Goal: Navigation & Orientation: Find specific page/section

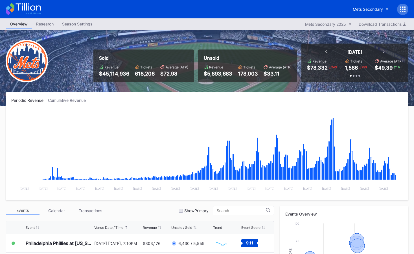
click at [406, 10] on div at bounding box center [402, 9] width 11 height 11
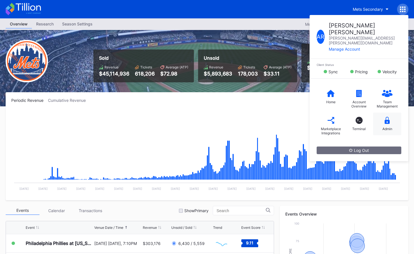
click at [387, 113] on div "Admin" at bounding box center [387, 123] width 28 height 23
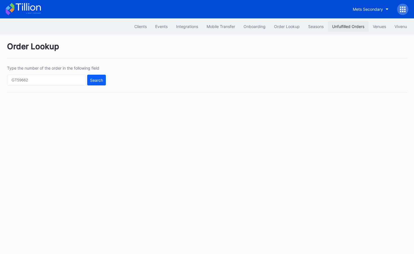
click at [346, 28] on div "Unfulfilled Orders" at bounding box center [348, 26] width 32 height 5
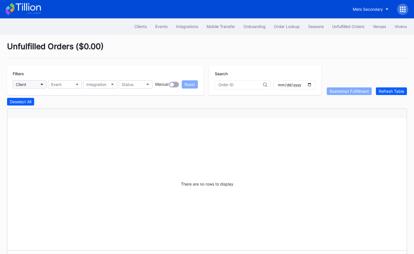
click at [34, 86] on button "Client" at bounding box center [30, 84] width 34 height 8
type input "[PERSON_NAME]"
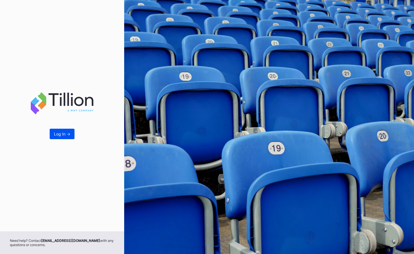
click at [67, 130] on button "Log In ->" at bounding box center [62, 133] width 25 height 10
click at [69, 135] on div "Log In ->" at bounding box center [62, 133] width 16 height 5
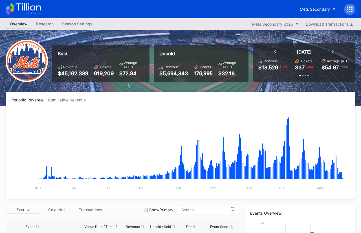
click at [41, 8] on div "Mets Secondary" at bounding box center [180, 9] width 361 height 18
click at [37, 8] on icon at bounding box center [28, 7] width 25 height 8
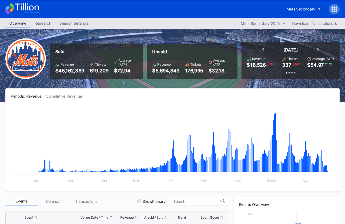
scroll to position [0, 0]
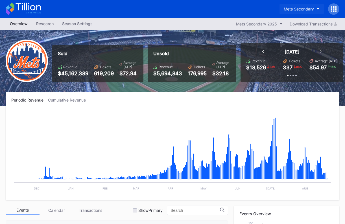
click at [296, 7] on div "Mets Secondary" at bounding box center [299, 8] width 30 height 5
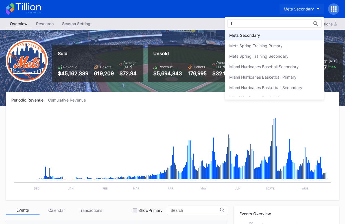
scroll to position [0, 0]
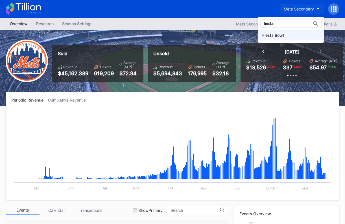
type input "fiesta"
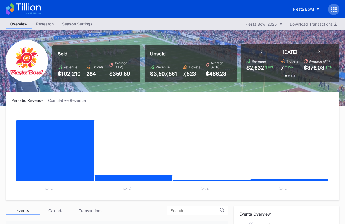
click at [38, 14] on icon at bounding box center [23, 9] width 35 height 12
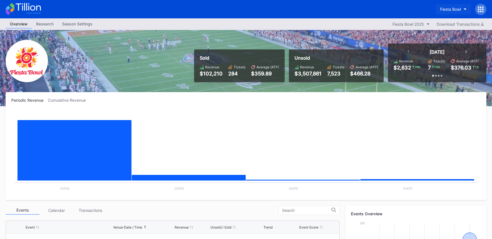
click at [414, 5] on button "Fiesta Bowl" at bounding box center [453, 9] width 35 height 10
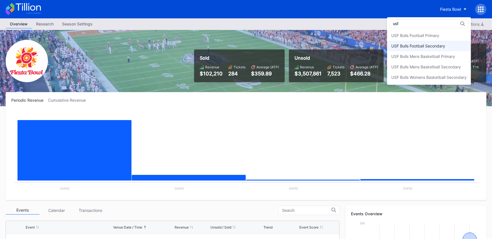
scroll to position [7, 0]
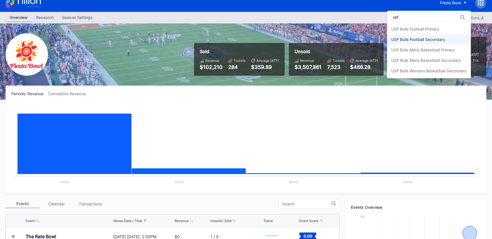
type input "usf"
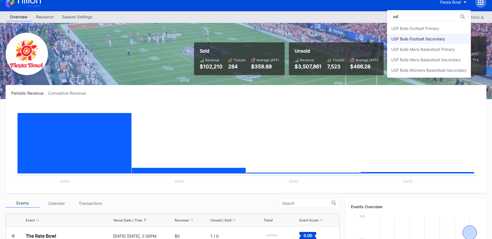
click at [414, 43] on div "USF Bulls Football Secondary" at bounding box center [429, 39] width 84 height 10
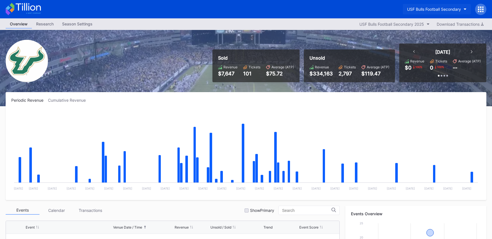
click at [414, 12] on button "USF Bulls Football Secondary" at bounding box center [437, 9] width 68 height 10
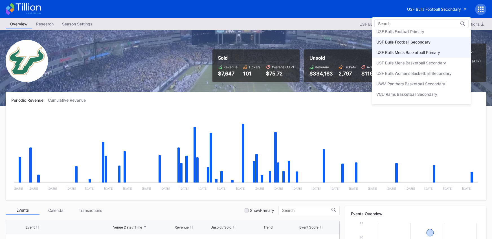
scroll to position [1866, 0]
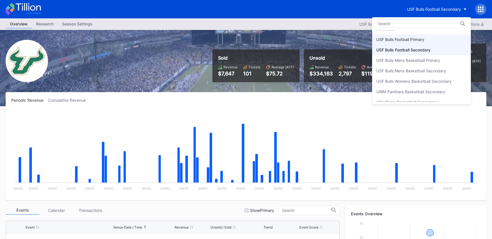
click at [414, 38] on div "USF Bulls Football Primary" at bounding box center [421, 39] width 99 height 10
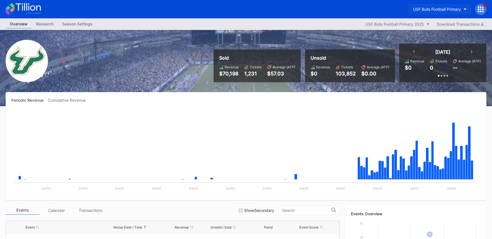
click at [414, 7] on div "USF Bulls Football Primary" at bounding box center [437, 9] width 48 height 5
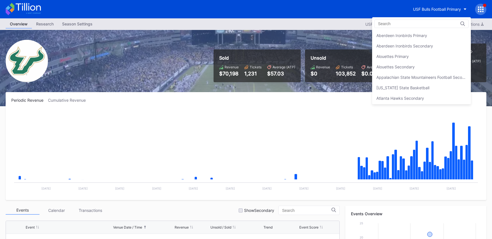
scroll to position [1870, 0]
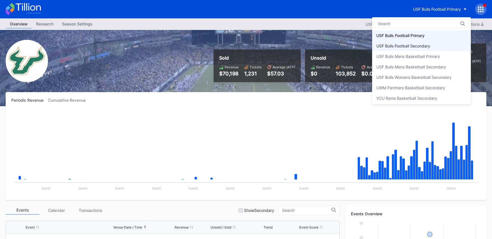
click at [414, 44] on div "USF Bulls Football Secondary" at bounding box center [421, 46] width 99 height 10
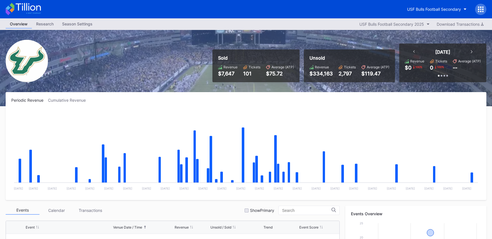
scroll to position [188, 0]
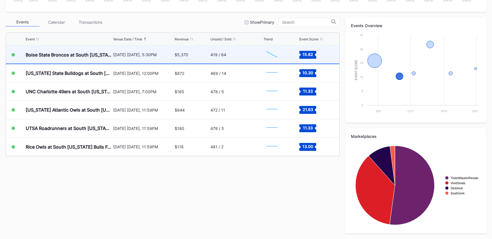
click at [254, 59] on div "419 / 64" at bounding box center [237, 55] width 52 height 18
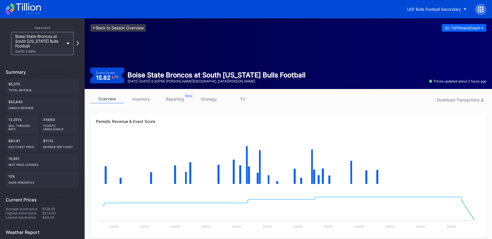
click at [144, 27] on link "<- Back to Season Overview" at bounding box center [118, 28] width 56 height 8
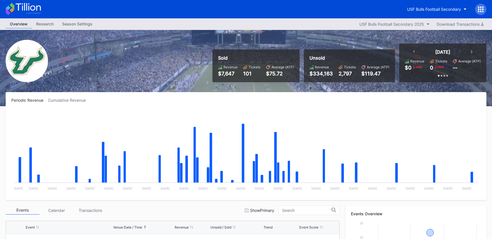
click at [414, 8] on div "USF Bulls Football Secondary" at bounding box center [246, 9] width 492 height 18
click at [414, 9] on icon at bounding box center [481, 8] width 1 height 1
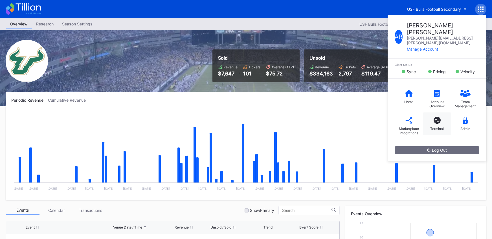
click at [414, 114] on div "T_ Terminal" at bounding box center [437, 123] width 28 height 23
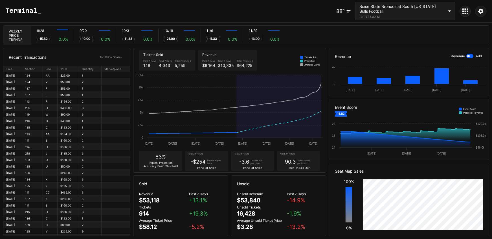
click at [414, 12] on div at bounding box center [465, 11] width 11 height 11
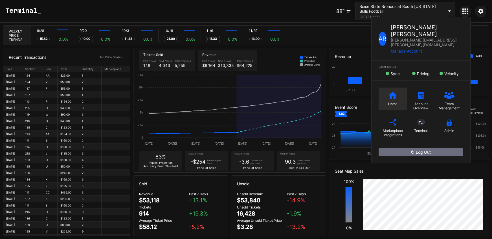
click at [390, 88] on div "Home" at bounding box center [393, 99] width 28 height 23
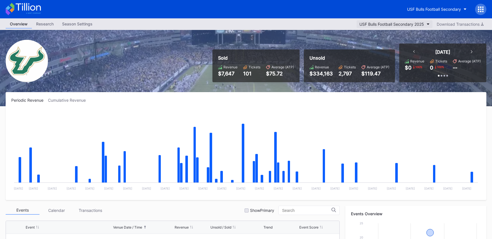
click at [400, 21] on button "USF Bulls Football Secondary 2025" at bounding box center [395, 24] width 76 height 8
click at [411, 19] on div "Overview Research Season Settings USF Bulls Football Secondary 2025 Download Tr…" at bounding box center [246, 24] width 492 height 12
click at [411, 23] on div "USF Bulls Football Secondary 2025" at bounding box center [392, 24] width 65 height 5
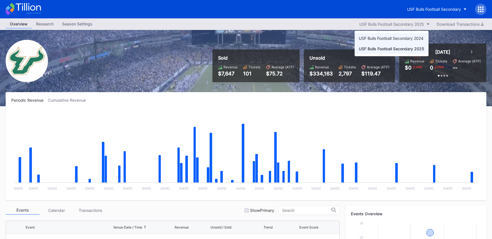
click at [412, 38] on div "USF Bulls Football Secondary 2024" at bounding box center [391, 38] width 65 height 5
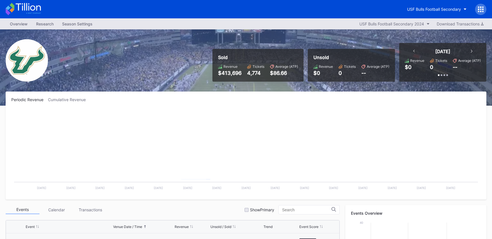
scroll to position [187, 0]
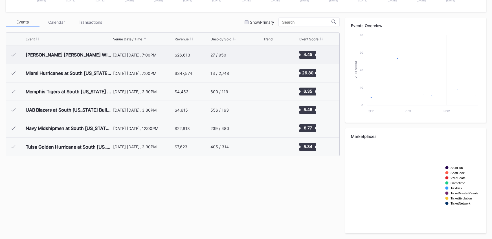
click at [146, 56] on div "August 31 Saturday, 7:00PM" at bounding box center [143, 55] width 60 height 5
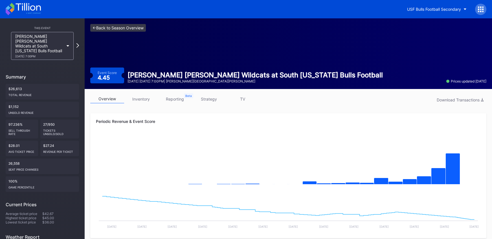
click at [133, 29] on link "<- Back to Season Overview" at bounding box center [118, 28] width 56 height 8
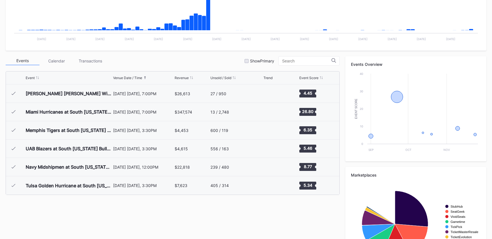
scroll to position [184, 0]
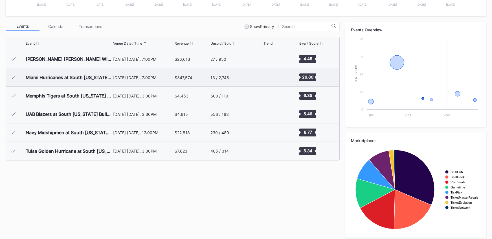
click at [175, 80] on div "$347,574" at bounding box center [192, 77] width 34 height 18
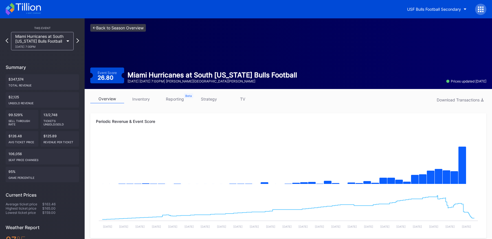
click at [114, 27] on link "<- Back to Season Overview" at bounding box center [118, 28] width 56 height 8
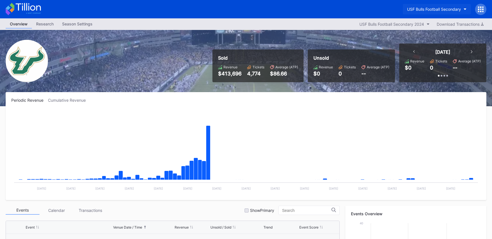
click at [414, 10] on div "USF Bulls Football Secondary" at bounding box center [434, 9] width 54 height 5
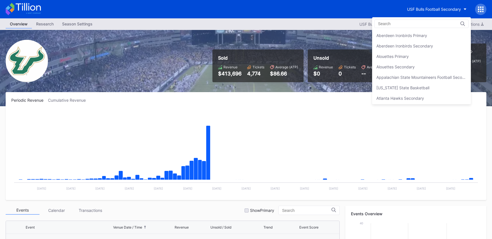
scroll to position [1880, 0]
drag, startPoint x: 332, startPoint y: 39, endPoint x: 377, endPoint y: 29, distance: 46.6
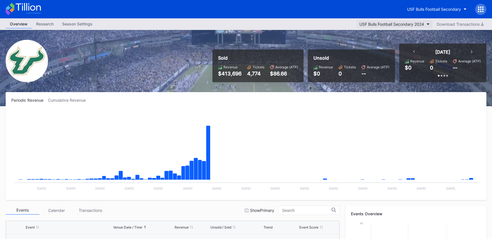
click at [382, 24] on div "USF Bulls Football Secondary 2024" at bounding box center [392, 24] width 65 height 5
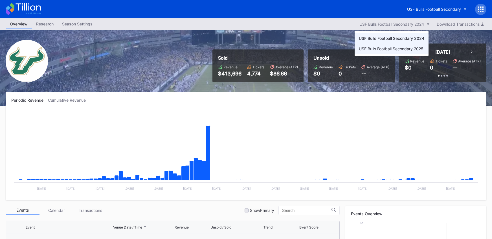
click at [384, 49] on div "USF Bulls Football Secondary 2025" at bounding box center [391, 48] width 65 height 5
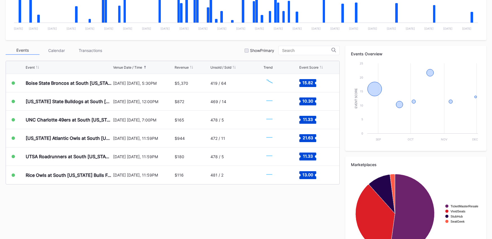
scroll to position [187, 0]
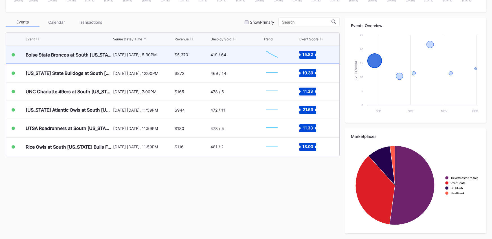
click at [233, 53] on div "419 / 64" at bounding box center [237, 55] width 52 height 18
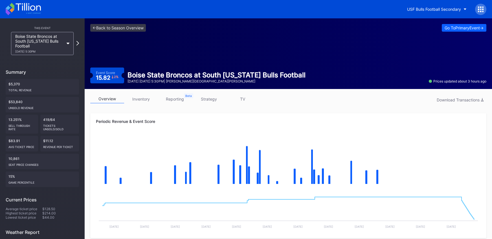
click at [213, 102] on link "strategy" at bounding box center [209, 99] width 34 height 9
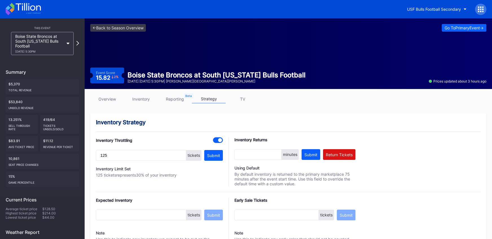
click at [107, 96] on link "overview" at bounding box center [107, 99] width 34 height 9
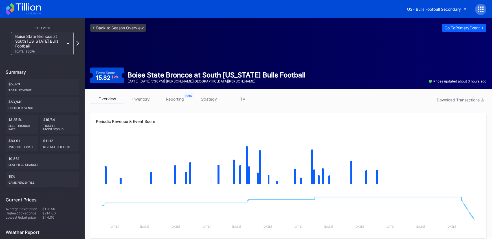
click at [136, 32] on div "<- Back to Season Overview Go To Primary Event -> Event Score 15.82 2 % Boise S…" at bounding box center [289, 53] width 408 height 71
click at [135, 30] on link "<- Back to Season Overview" at bounding box center [118, 28] width 56 height 8
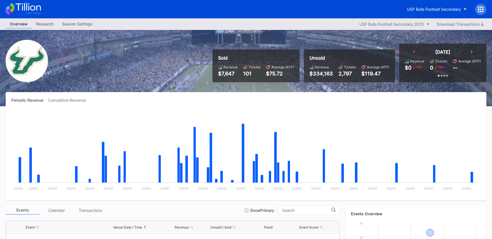
click at [33, 6] on icon at bounding box center [23, 9] width 35 height 12
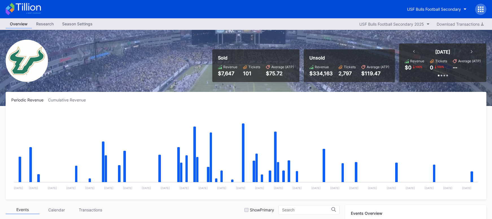
click at [25, 7] on icon at bounding box center [23, 9] width 35 height 12
click at [38, 14] on icon at bounding box center [23, 9] width 35 height 12
click at [414, 14] on div "USF Bulls Football Secondary" at bounding box center [445, 9] width 84 height 11
click at [414, 14] on button "USF Bulls Football Secondary" at bounding box center [437, 9] width 68 height 10
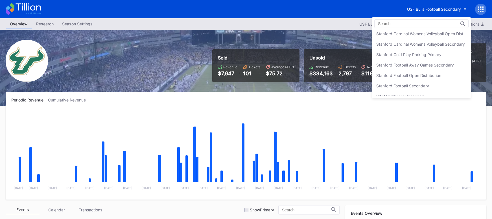
scroll to position [1728, 0]
click at [414, 73] on div "Stanford Football Open Distribution" at bounding box center [408, 73] width 65 height 5
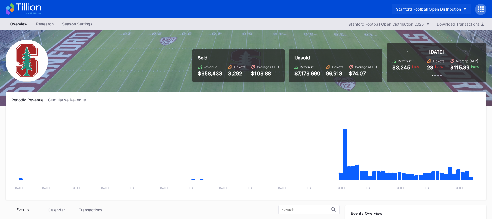
click at [398, 12] on button "Stanford Football Open Distribution" at bounding box center [431, 9] width 79 height 10
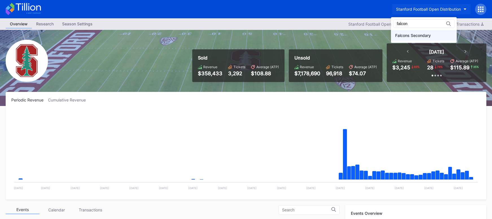
type input "falcon"
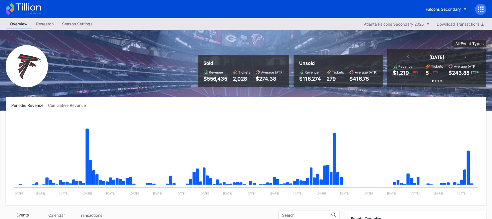
scroll to position [213, 0]
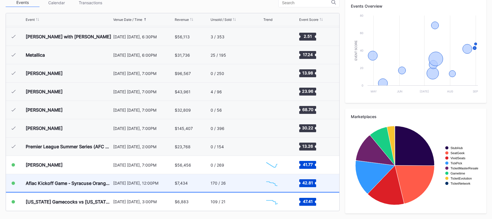
click at [198, 187] on div "$7,434" at bounding box center [192, 183] width 34 height 18
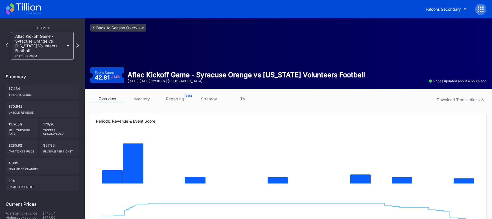
click at [207, 97] on link "strategy" at bounding box center [209, 99] width 34 height 9
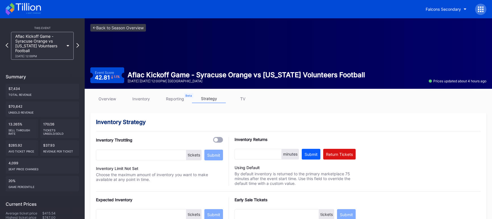
scroll to position [403, 0]
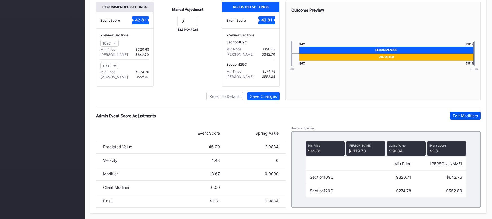
click at [414, 112] on button "Edit Modifiers" at bounding box center [465, 116] width 31 height 8
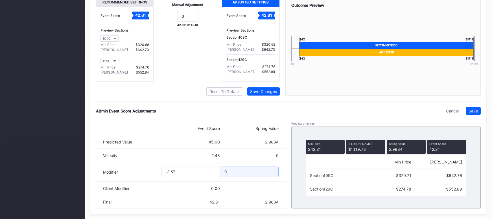
click at [253, 178] on input "0" at bounding box center [249, 172] width 58 height 11
click at [252, 178] on input "0" at bounding box center [249, 172] width 58 height 11
type input "-.1"
click at [414, 113] on div "Save" at bounding box center [473, 111] width 9 height 5
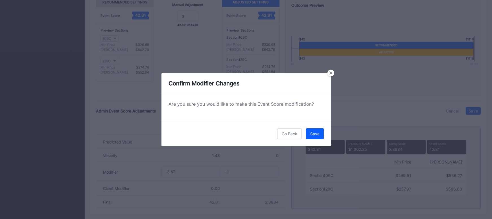
click at [310, 132] on div "Save" at bounding box center [314, 134] width 9 height 5
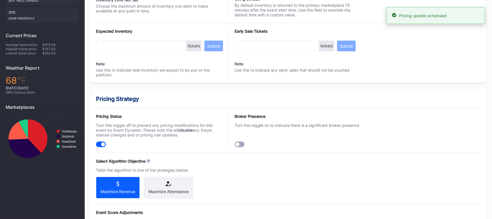
scroll to position [0, 0]
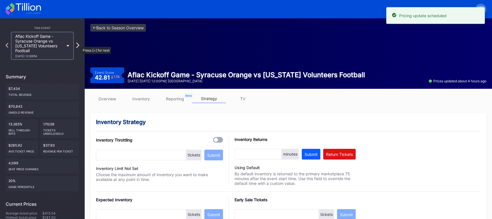
click at [78, 44] on icon at bounding box center [77, 45] width 3 height 5
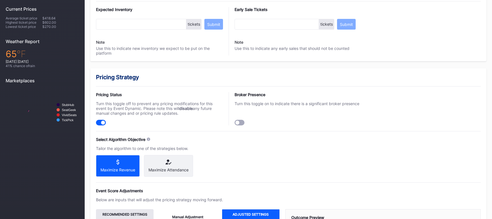
scroll to position [403, 0]
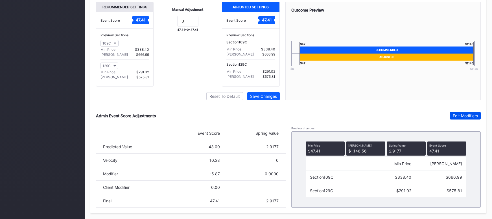
click at [414, 117] on div "Edit Modifiers" at bounding box center [465, 115] width 25 height 5
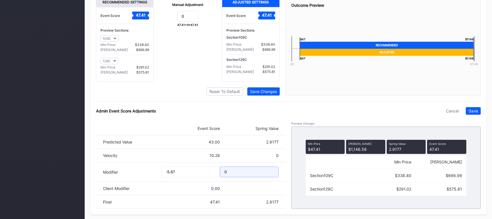
click at [260, 178] on input "0" at bounding box center [249, 172] width 58 height 11
type input "-.1"
click at [414, 113] on div "Save" at bounding box center [473, 111] width 9 height 5
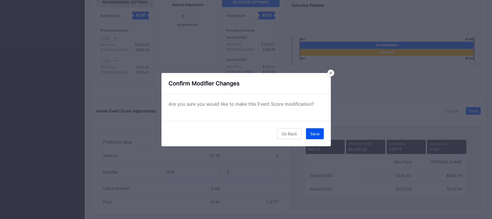
click at [316, 136] on div "Save" at bounding box center [314, 134] width 9 height 5
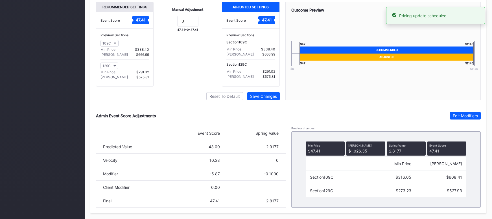
scroll to position [0, 0]
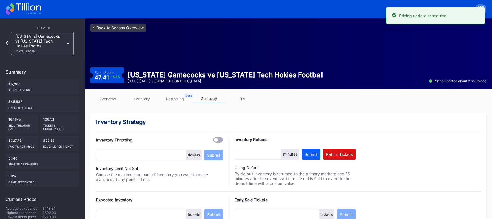
click at [108, 25] on link "<- Back to Season Overview" at bounding box center [118, 28] width 56 height 8
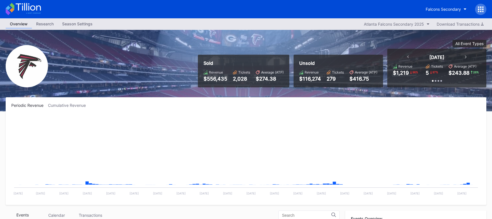
scroll to position [17, 0]
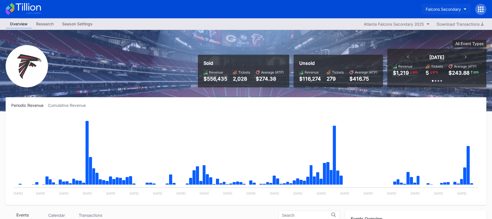
click at [414, 11] on div "Falcons Secondary" at bounding box center [443, 9] width 35 height 5
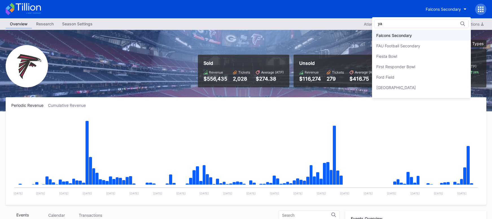
scroll to position [0, 0]
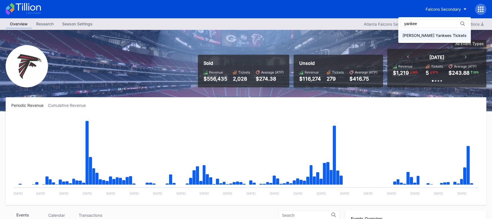
type input "yankee"
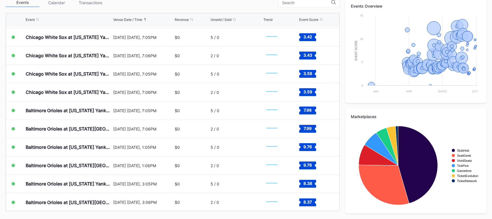
scroll to position [2494, 0]
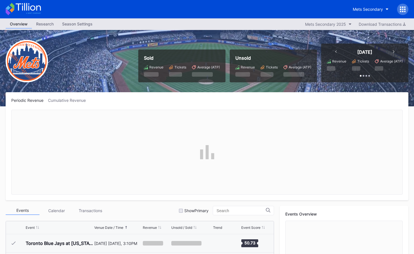
scroll to position [1174, 0]
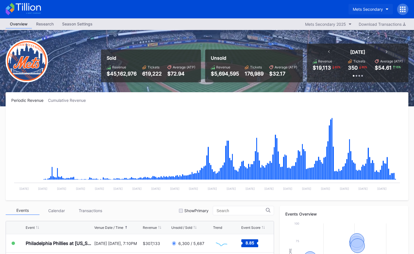
click at [361, 7] on div "Mets Secondary" at bounding box center [368, 9] width 30 height 5
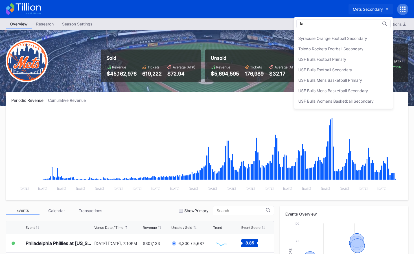
scroll to position [0, 0]
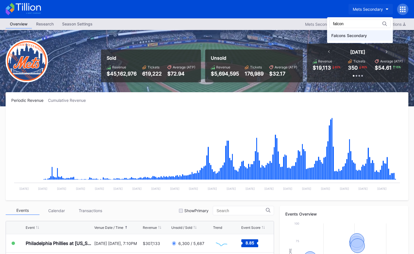
type input "falcon"
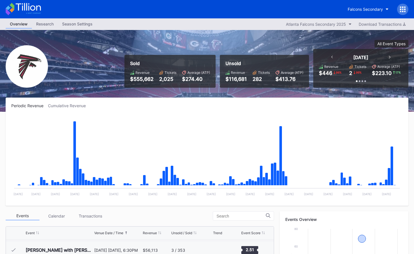
scroll to position [179, 0]
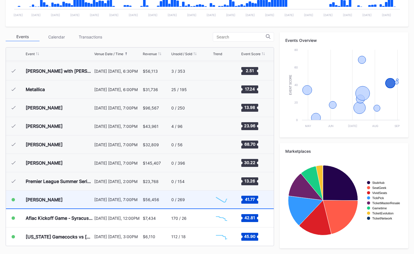
click at [169, 202] on div "$56,456" at bounding box center [156, 199] width 27 height 18
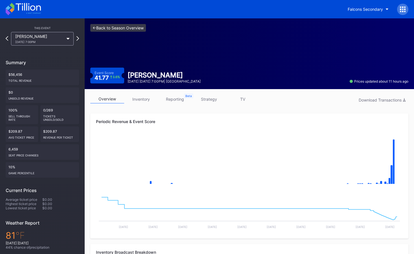
click at [133, 25] on link "<- Back to Season Overview" at bounding box center [118, 28] width 56 height 8
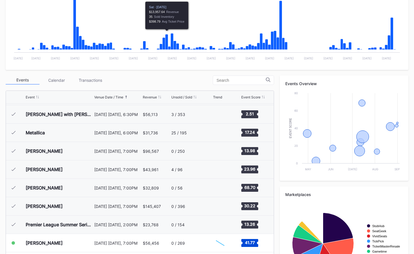
scroll to position [179, 0]
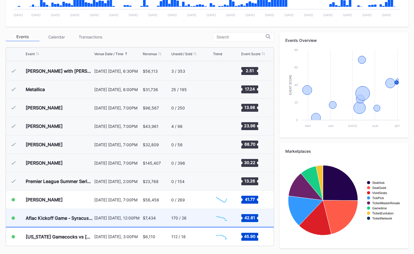
click at [164, 217] on div "$7,434" at bounding box center [156, 218] width 27 height 18
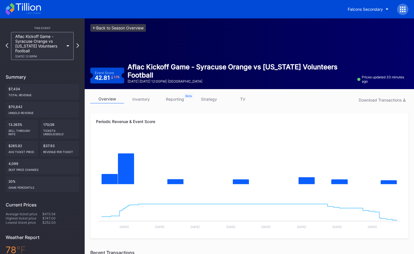
click at [128, 27] on link "<- Back to Season Overview" at bounding box center [118, 28] width 56 height 8
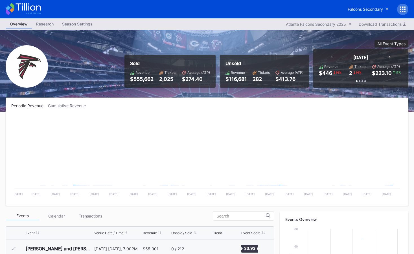
scroll to position [17, 0]
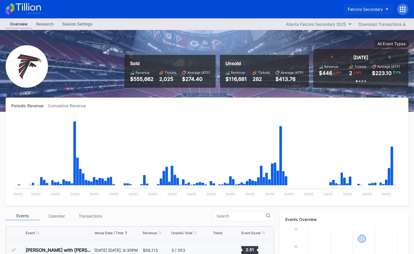
click at [374, 8] on div "Falcons Secondary" at bounding box center [365, 9] width 35 height 5
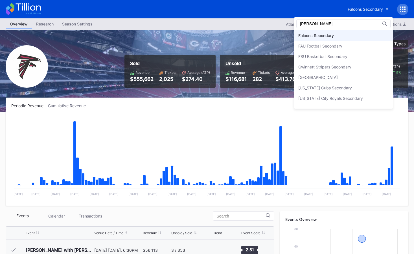
scroll to position [0, 0]
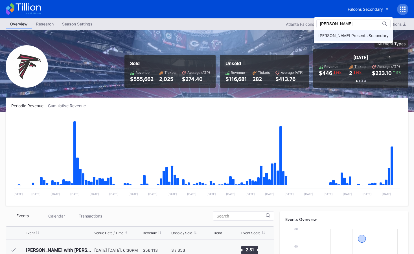
type input "[PERSON_NAME]"
click at [359, 36] on div "[PERSON_NAME] Presents Secondary" at bounding box center [353, 35] width 70 height 5
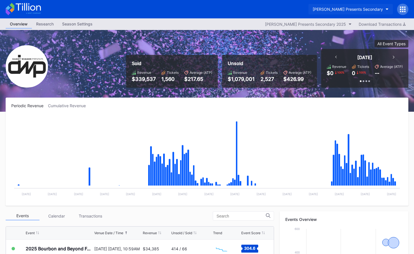
click at [328, 7] on div "[PERSON_NAME] Presents Secondary" at bounding box center [348, 9] width 70 height 5
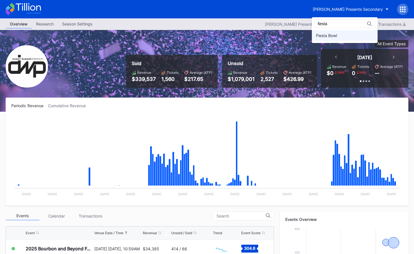
type input "fiesta"
click at [345, 36] on div "Fiesta Bowl" at bounding box center [345, 35] width 66 height 10
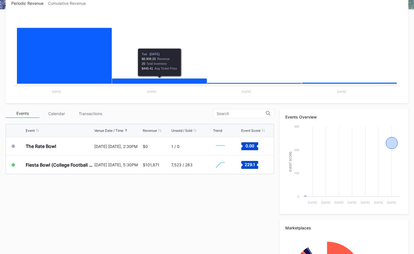
scroll to position [173, 0]
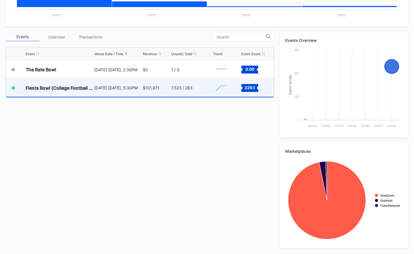
click at [192, 93] on div "7,523 / 283" at bounding box center [191, 88] width 40 height 18
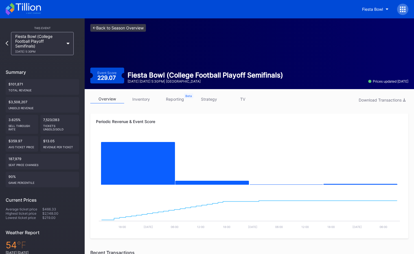
click at [138, 30] on link "<- Back to Season Overview" at bounding box center [118, 28] width 56 height 8
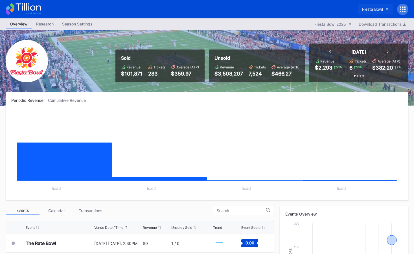
click at [374, 11] on div "Fiesta Bowl" at bounding box center [372, 9] width 21 height 5
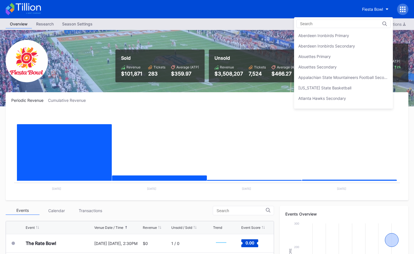
scroll to position [616, 0]
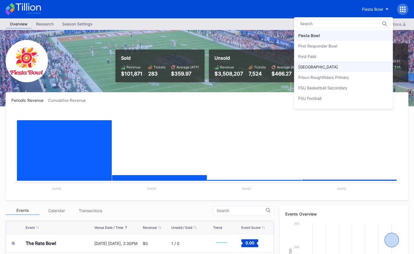
click at [353, 64] on div "[GEOGRAPHIC_DATA]" at bounding box center [343, 67] width 99 height 10
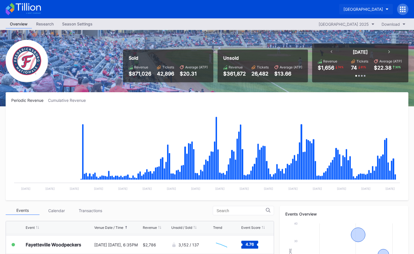
click at [370, 12] on button "[GEOGRAPHIC_DATA]" at bounding box center [366, 9] width 54 height 10
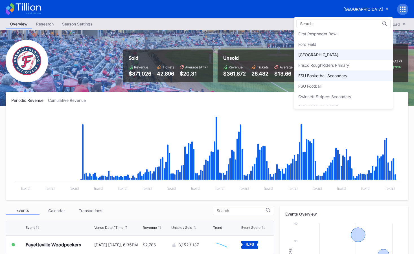
scroll to position [622, 0]
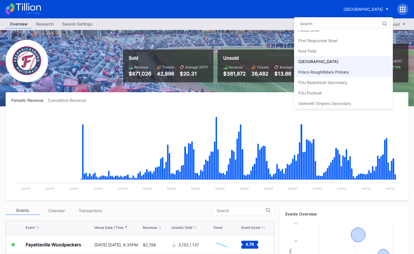
click at [349, 72] on div "Frisco RoughRiders Primary" at bounding box center [323, 71] width 51 height 5
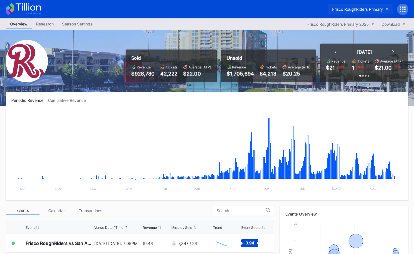
click at [364, 9] on div "Frisco RoughRiders Primary" at bounding box center [357, 9] width 51 height 5
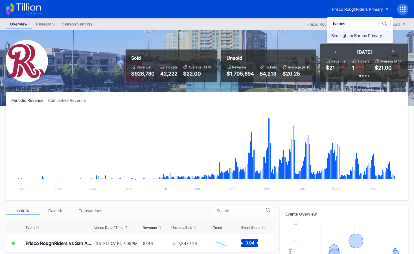
type input "barons"
click at [354, 33] on div "Birmingham Barons Primary" at bounding box center [356, 35] width 51 height 5
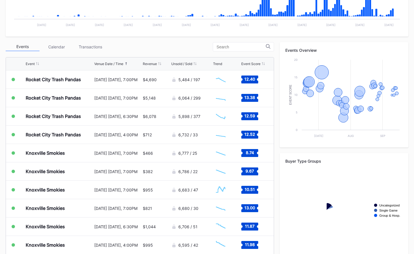
scroll to position [173, 0]
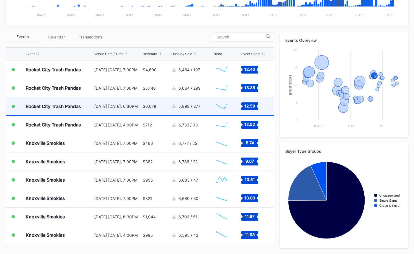
click at [144, 110] on div "$6,078" at bounding box center [156, 106] width 27 height 18
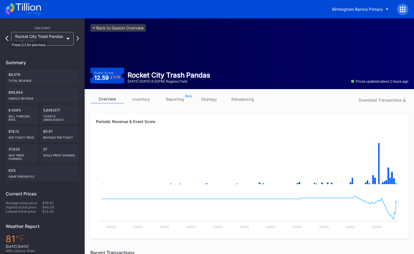
click at [8, 38] on icon at bounding box center [6, 38] width 3 height 5
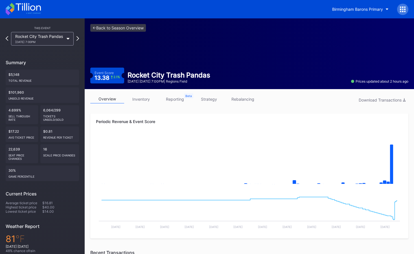
click at [133, 101] on link "inventory" at bounding box center [141, 99] width 34 height 9
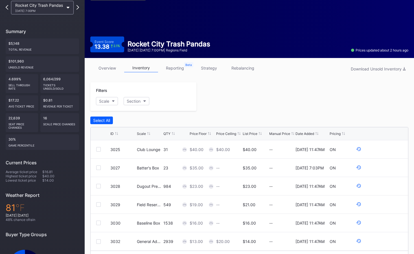
scroll to position [74, 0]
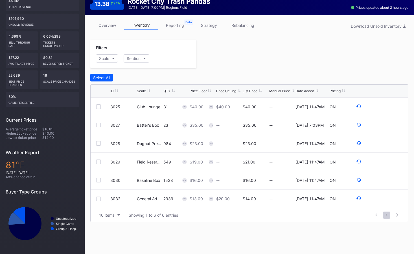
click at [113, 27] on link "overview" at bounding box center [107, 25] width 34 height 9
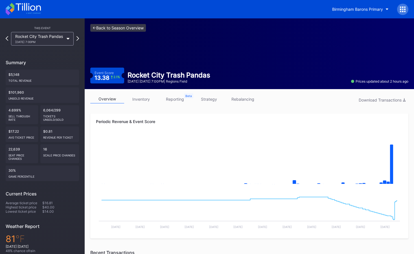
click at [141, 28] on link "<- Back to Season Overview" at bounding box center [118, 28] width 56 height 8
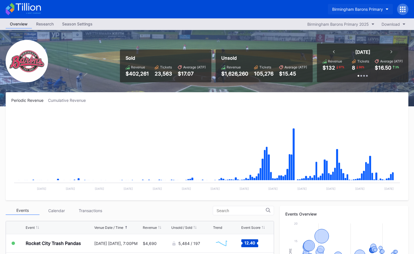
click at [364, 7] on div "Birmingham Barons Primary" at bounding box center [357, 9] width 51 height 5
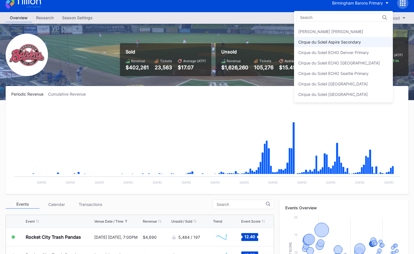
scroll to position [197, 0]
click at [348, 44] on div "Cirque du Soleil Aspire Secondary" at bounding box center [343, 41] width 99 height 10
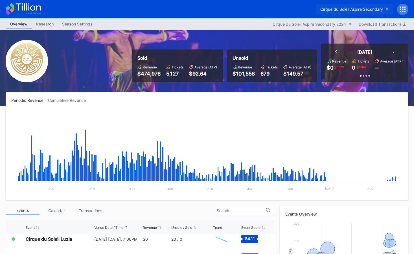
click at [356, 9] on div "Cirque du Soleil Aspire Secondary" at bounding box center [351, 9] width 63 height 5
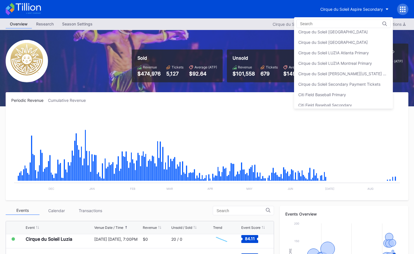
scroll to position [256, 0]
click at [354, 63] on div "Cirque du Soleil LUZIA Montreal Primary" at bounding box center [335, 61] width 74 height 5
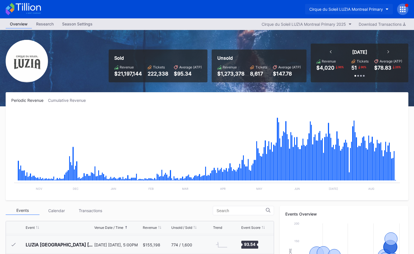
click at [370, 7] on div "Cirque du Soleil LUZIA Montreal Primary" at bounding box center [346, 9] width 74 height 5
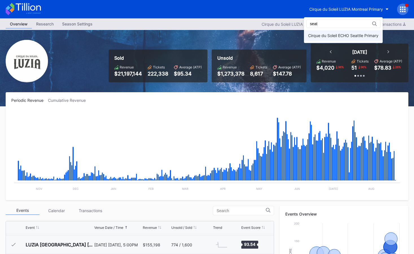
type input "seat"
click at [358, 34] on div "Cirque du Soleil ECHO Seattle Primary" at bounding box center [343, 35] width 70 height 5
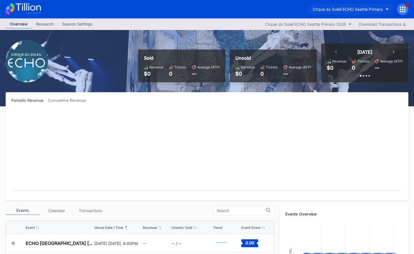
click at [369, 4] on button "Cirque du Soleil ECHO Seattle Primary" at bounding box center [351, 9] width 84 height 10
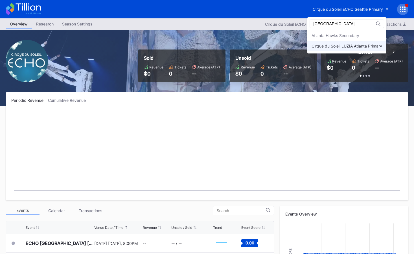
type input "[GEOGRAPHIC_DATA]"
click at [367, 44] on div "Cirque du Soleil LUZIA Atlanta Primary" at bounding box center [347, 45] width 71 height 5
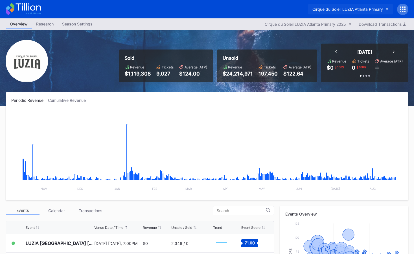
click at [341, 9] on div "Cirque du Soleil LUZIA Atlanta Primary" at bounding box center [348, 9] width 71 height 5
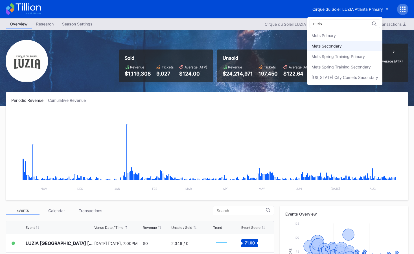
type input "mets"
click at [336, 41] on div "Mets Secondary" at bounding box center [344, 46] width 75 height 10
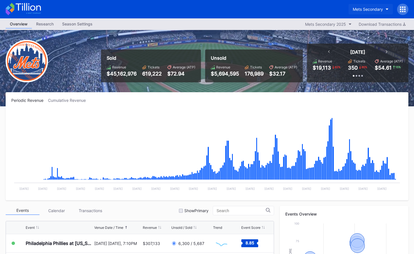
click at [374, 12] on button "Mets Secondary" at bounding box center [371, 9] width 44 height 10
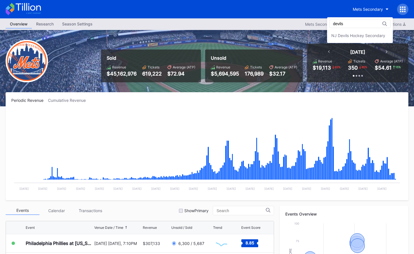
type input "devils"
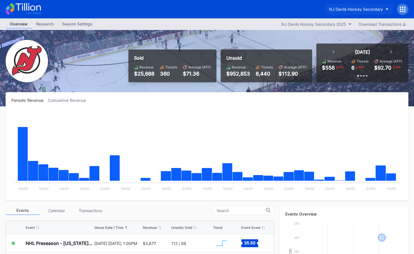
click at [349, 11] on div "NJ Devils Hockey Secondary" at bounding box center [356, 9] width 54 height 5
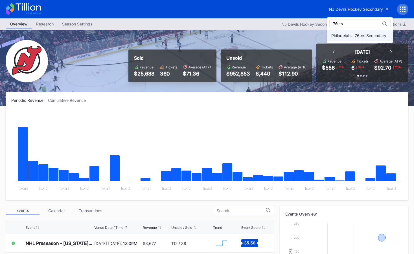
type input "76ers"
click at [348, 33] on div "Philadelphia 76ers Secondary" at bounding box center [358, 35] width 55 height 5
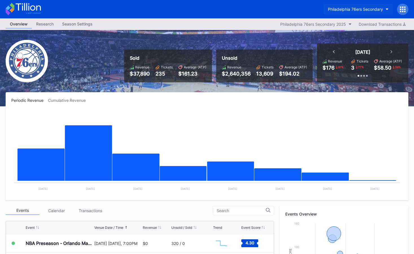
click at [352, 7] on div "Philadelphia 76ers Secondary" at bounding box center [355, 9] width 55 height 5
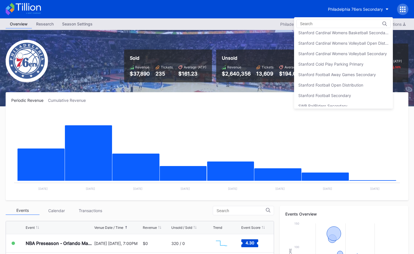
scroll to position [1718, 0]
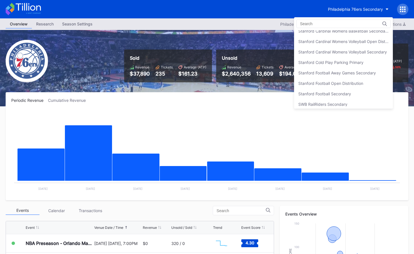
click at [331, 81] on div "Stanford Football Open Distribution" at bounding box center [330, 83] width 65 height 5
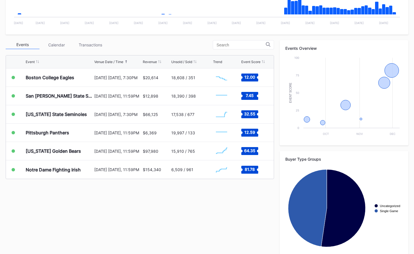
scroll to position [173, 0]
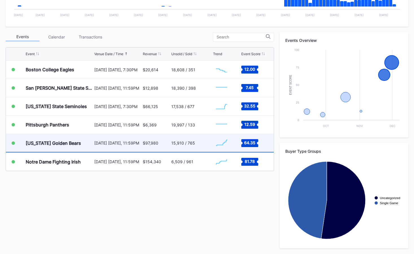
click at [194, 148] on div "15,910 / 765" at bounding box center [191, 143] width 40 height 18
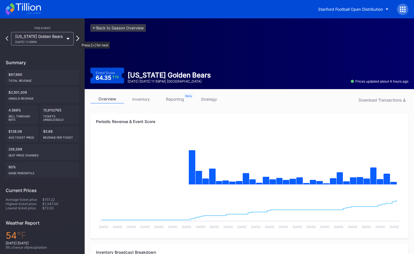
click at [77, 39] on icon at bounding box center [77, 38] width 3 height 5
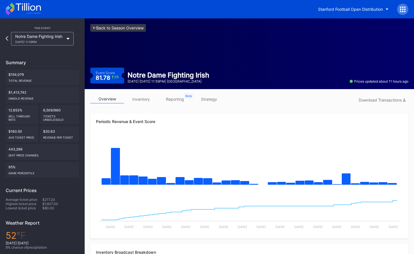
click at [106, 26] on link "<- Back to Season Overview" at bounding box center [118, 28] width 56 height 8
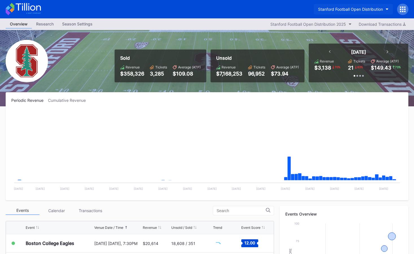
click at [357, 10] on div "Stanford Football Open Distribution" at bounding box center [350, 9] width 65 height 5
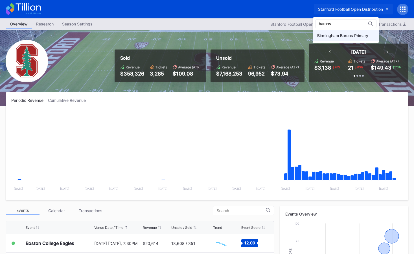
type input "barons"
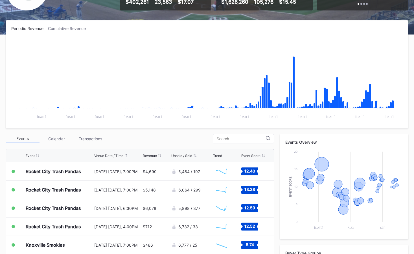
scroll to position [173, 0]
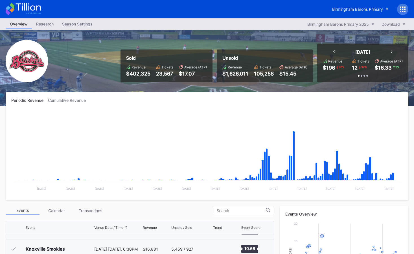
scroll to position [477, 0]
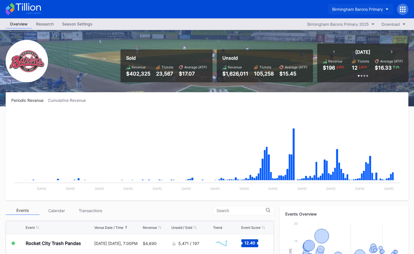
click at [352, 11] on div "Birmingham Barons Primary" at bounding box center [357, 9] width 51 height 5
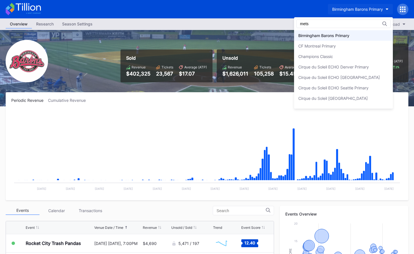
scroll to position [0, 0]
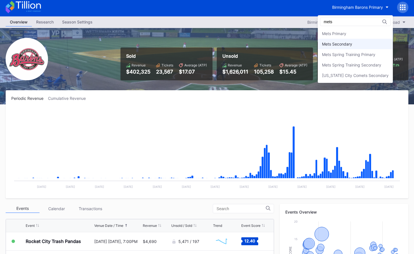
type input "mets"
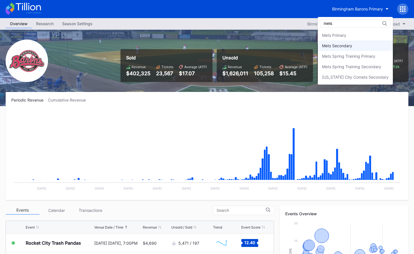
click at [364, 48] on div "Mets Secondary" at bounding box center [355, 45] width 75 height 10
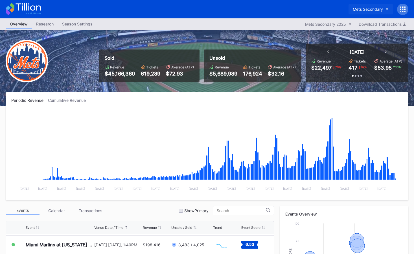
click at [356, 8] on div "Mets Secondary" at bounding box center [368, 9] width 30 height 5
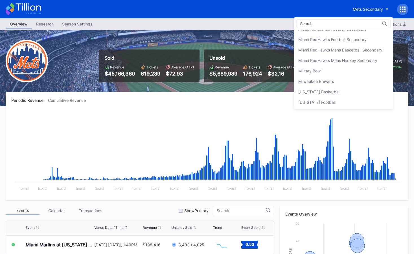
scroll to position [970, 0]
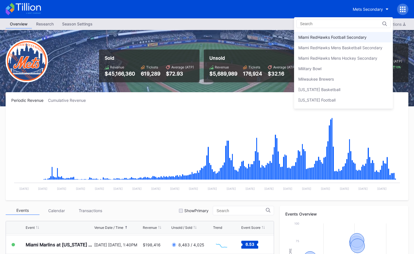
click at [348, 41] on div "Miami RedHawks Football Secondary" at bounding box center [343, 37] width 99 height 10
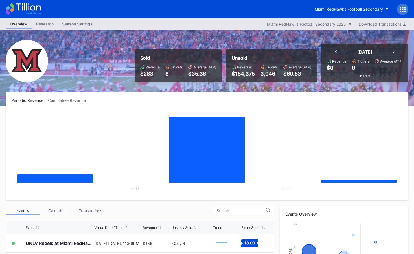
click at [28, 8] on icon at bounding box center [28, 7] width 25 height 8
